Goal: Task Accomplishment & Management: Use online tool/utility

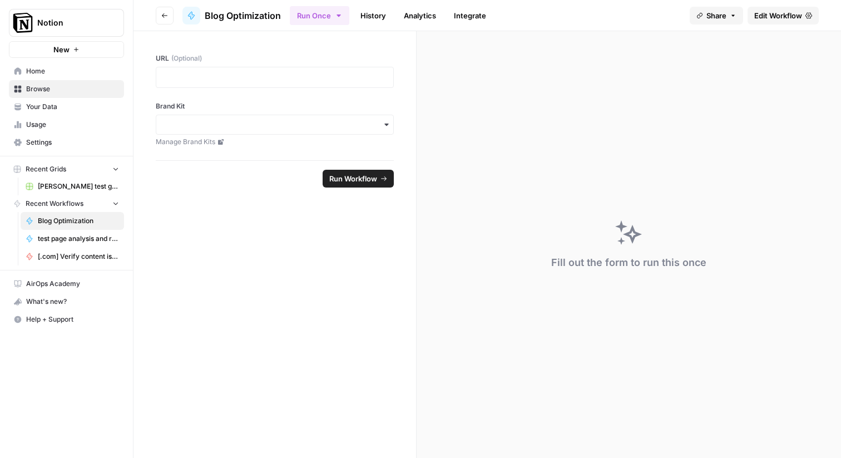
click at [783, 18] on span "Edit Workflow" at bounding box center [778, 15] width 48 height 11
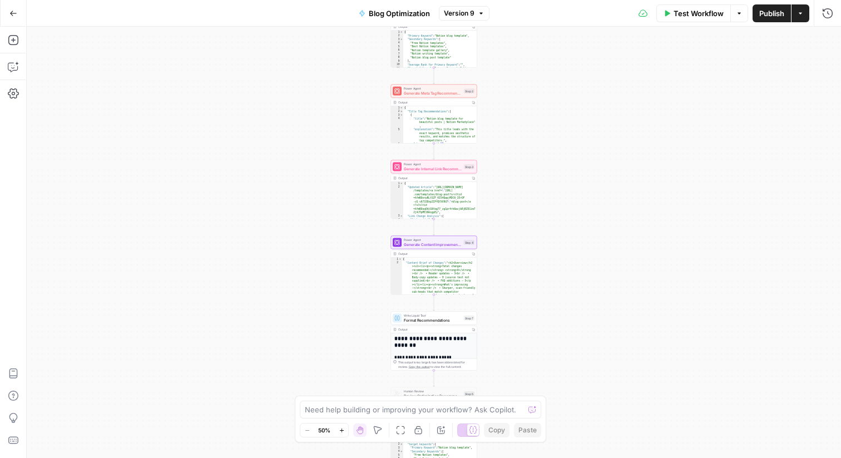
click at [586, 170] on div "Workflow Set Inputs Inputs Power Agent Identify Target Keywords Step 1 Output C…" at bounding box center [434, 242] width 814 height 431
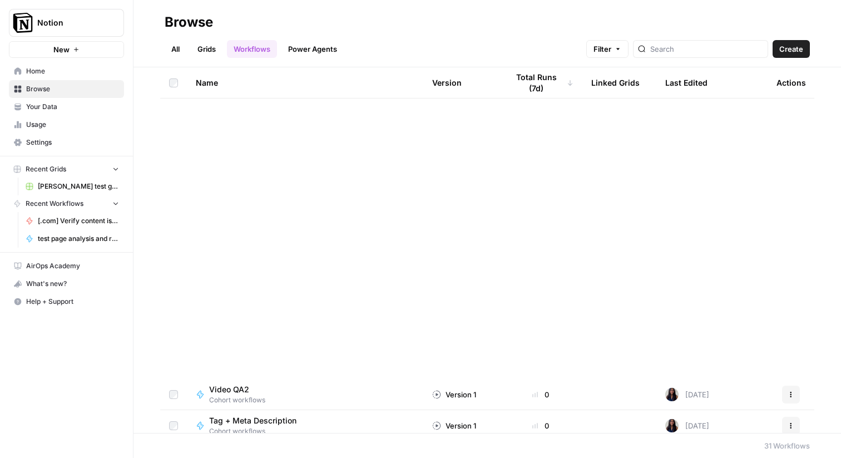
scroll to position [458, 0]
